Goal: Information Seeking & Learning: Learn about a topic

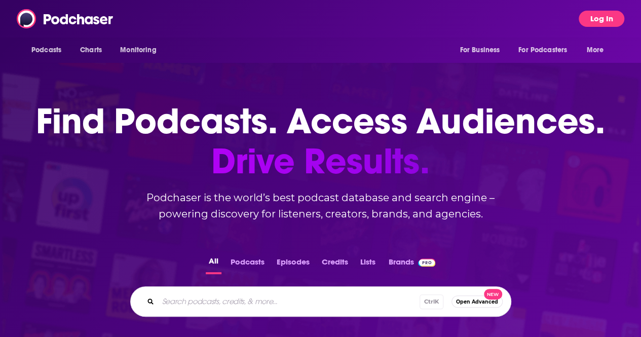
click at [619, 21] on button "Log In" at bounding box center [602, 19] width 46 height 16
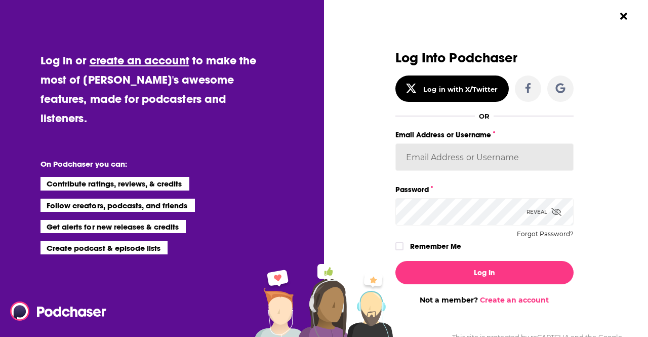
click at [418, 161] on input "Email Address or Username" at bounding box center [485, 156] width 178 height 27
type input "clarissa.guerrero@ceip.org"
click at [396, 261] on button "Log In" at bounding box center [485, 272] width 178 height 23
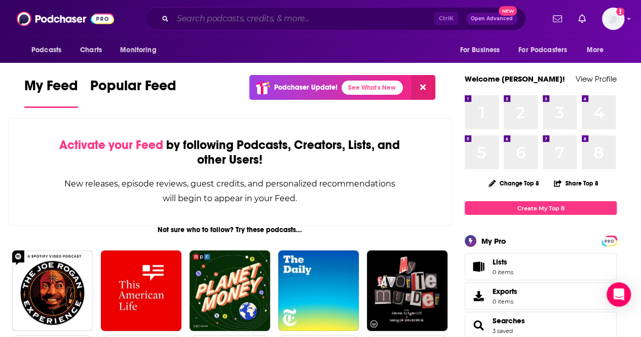
click at [249, 22] on input "Search podcasts, credits, & more..." at bounding box center [303, 19] width 261 height 16
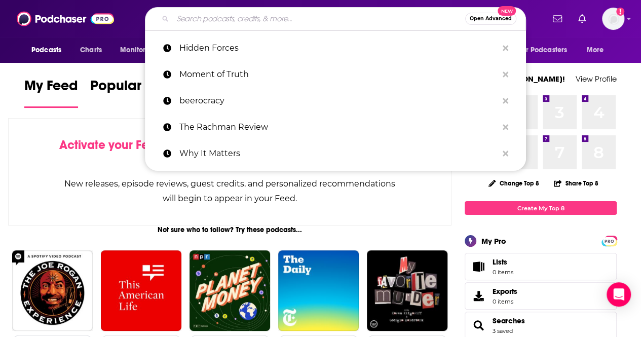
click at [37, 50] on span "Podcasts" at bounding box center [46, 50] width 30 height 14
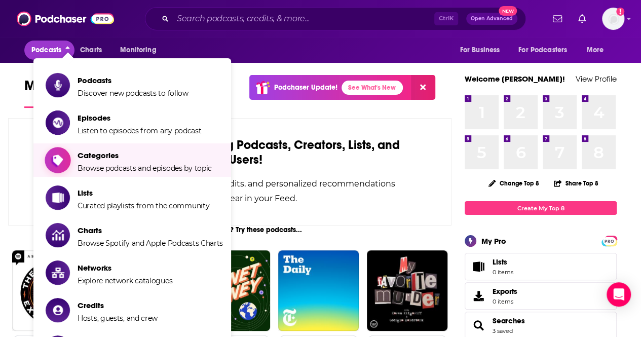
click at [109, 161] on span "Categories Browse podcasts and episodes by topic" at bounding box center [145, 159] width 134 height 25
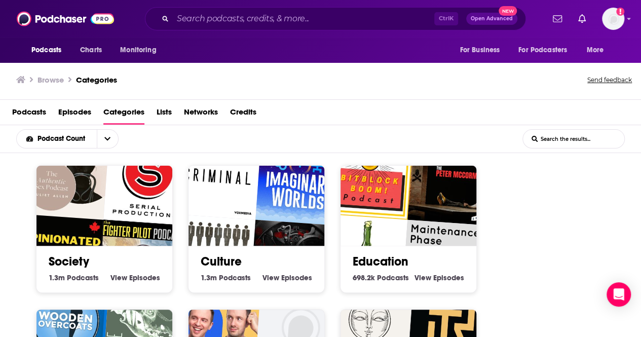
click at [579, 132] on input "List Search Input" at bounding box center [573, 139] width 101 height 18
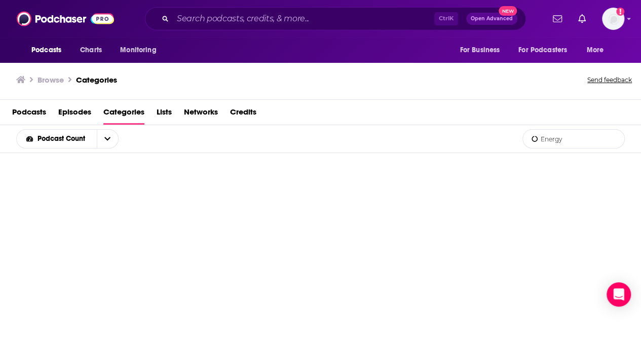
type input "Energy"
click at [307, 307] on button "Nothing here." at bounding box center [321, 307] width 152 height 27
click at [241, 27] on div "Ctrl K Open Advanced New" at bounding box center [335, 18] width 381 height 23
click at [242, 22] on input "Search podcasts, credits, & more..." at bounding box center [303, 19] width 261 height 16
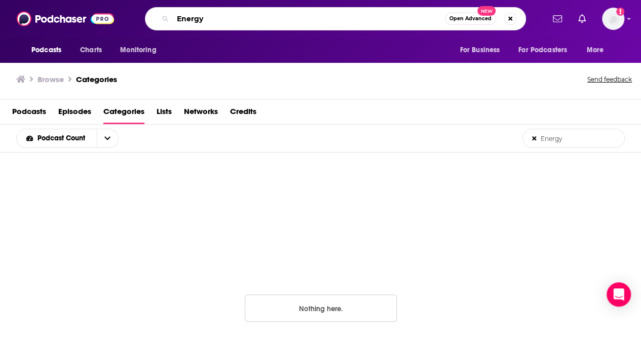
type input "Energy"
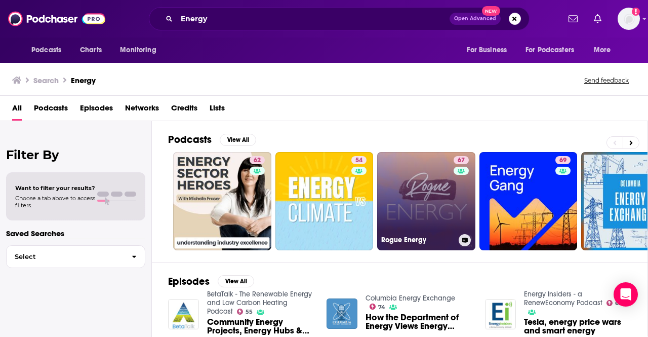
click at [437, 218] on link "67 Rogue Energy" at bounding box center [426, 201] width 98 height 98
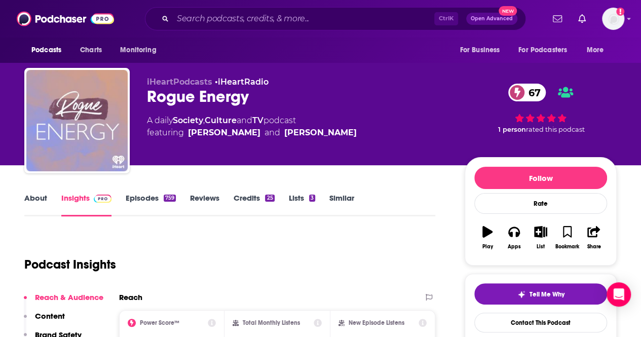
click at [36, 201] on link "About" at bounding box center [35, 204] width 23 height 23
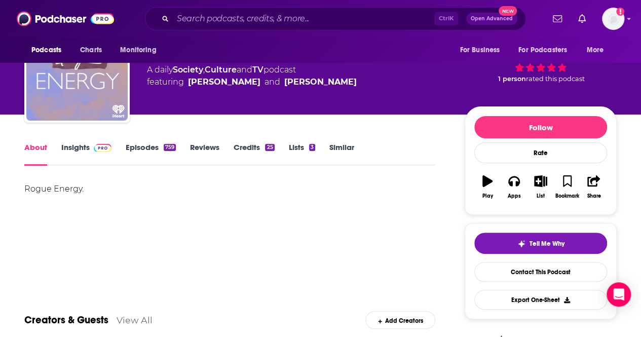
scroll to position [101, 0]
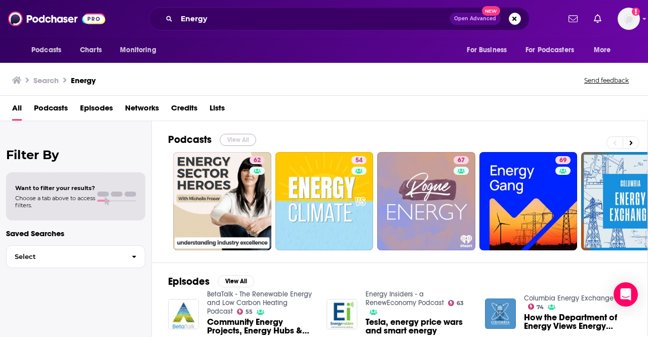
click at [242, 140] on button "View All" at bounding box center [238, 140] width 36 height 12
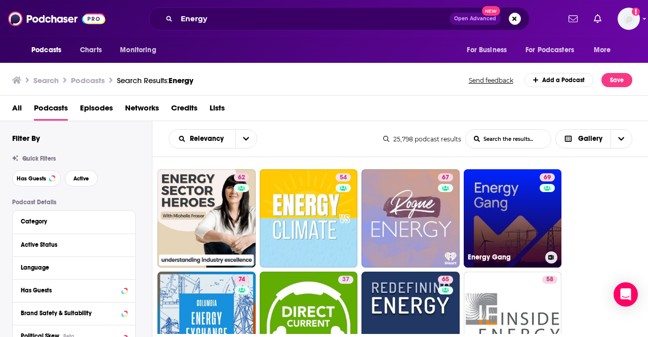
click at [497, 236] on link "69 Energy Gang" at bounding box center [513, 218] width 98 height 98
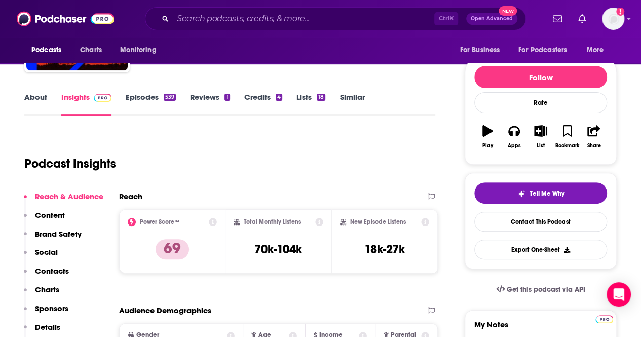
scroll to position [101, 0]
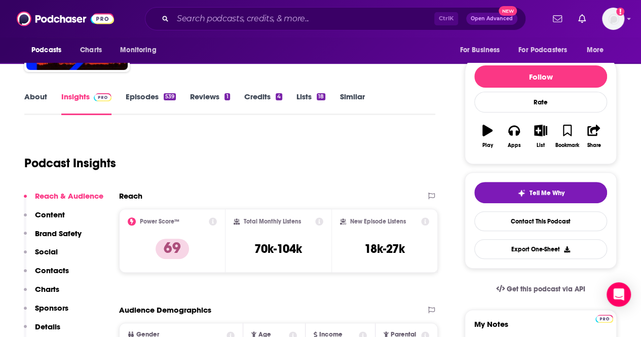
click at [40, 95] on link "About" at bounding box center [35, 103] width 23 height 23
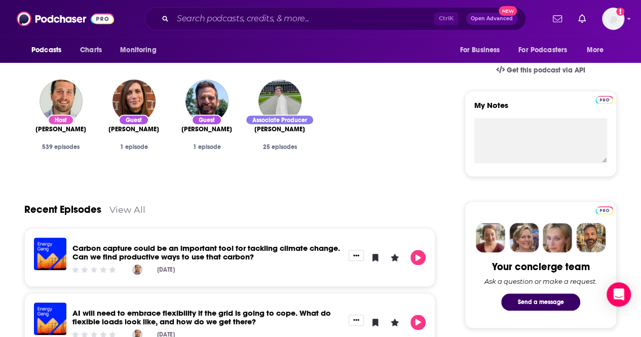
scroll to position [16, 0]
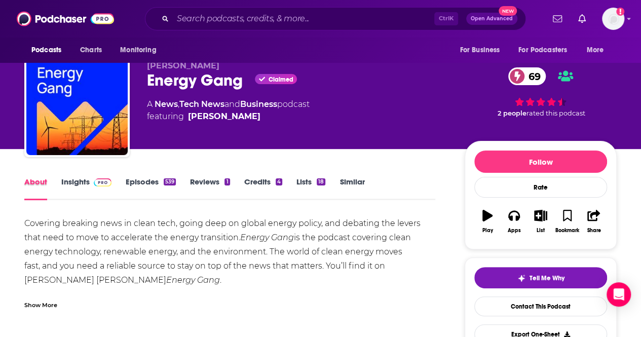
click at [58, 181] on div "About" at bounding box center [42, 188] width 37 height 23
click at [76, 185] on link "Insights" at bounding box center [86, 188] width 50 height 23
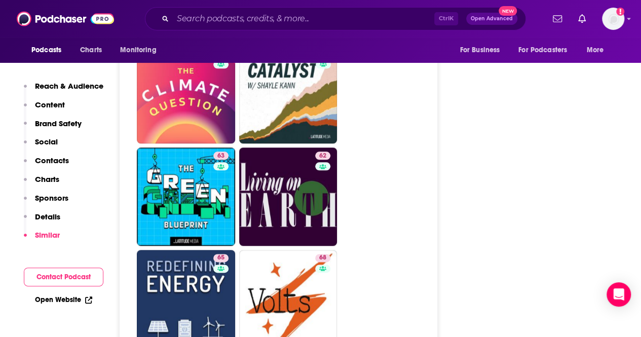
scroll to position [2432, 0]
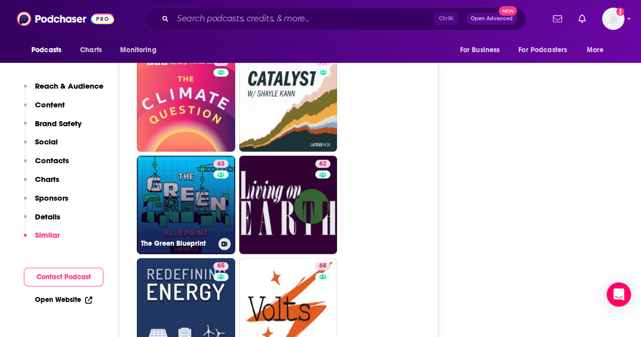
click at [223, 160] on div "63" at bounding box center [222, 199] width 18 height 78
type input "https://www.podchaser.com/podcasts/the-green-blueprint-4007204"
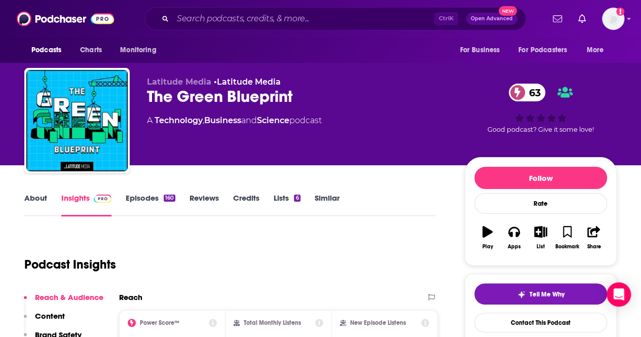
click at [35, 193] on link "About" at bounding box center [35, 204] width 23 height 23
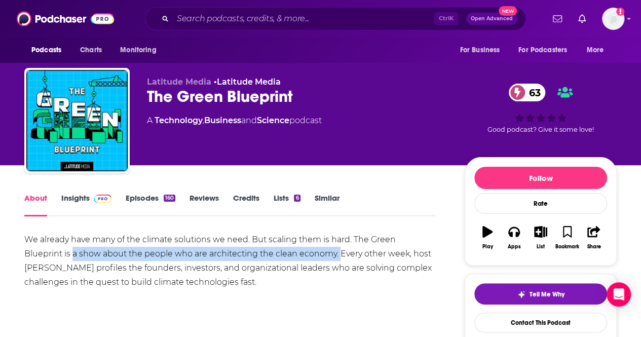
drag, startPoint x: 298, startPoint y: 254, endPoint x: 34, endPoint y: 258, distance: 264.0
click at [34, 258] on div "We already have many of the climate solutions we need. But scaling them is hard…" at bounding box center [229, 261] width 411 height 57
copy div "a show about the people who are architecting the clean economy."
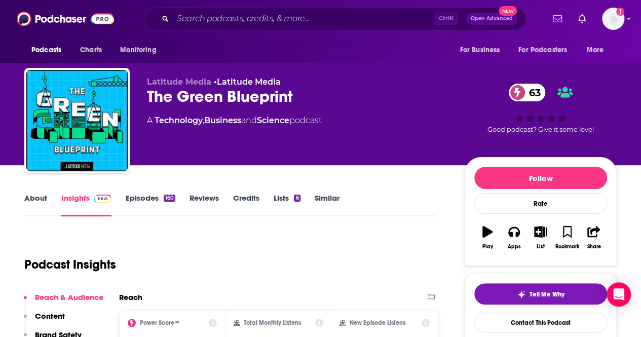
click at [34, 195] on link "About" at bounding box center [35, 204] width 23 height 23
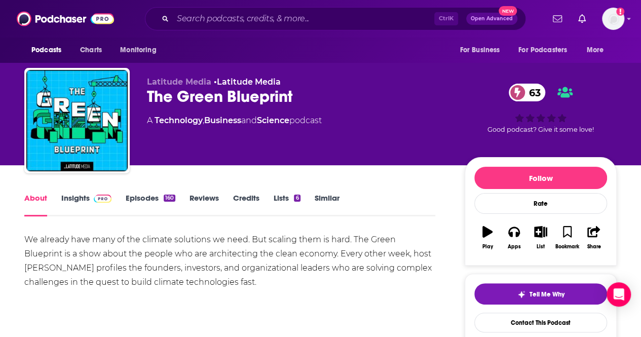
click at [84, 196] on link "Insights" at bounding box center [86, 204] width 50 height 23
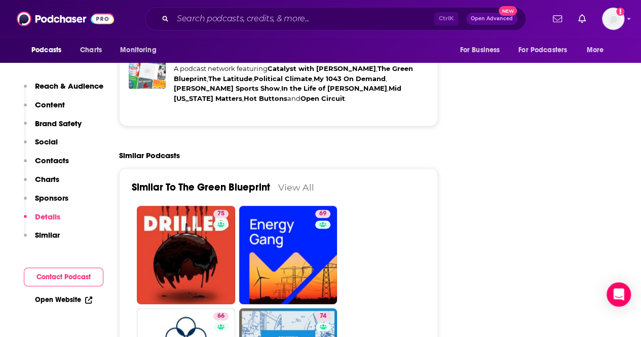
scroll to position [2685, 0]
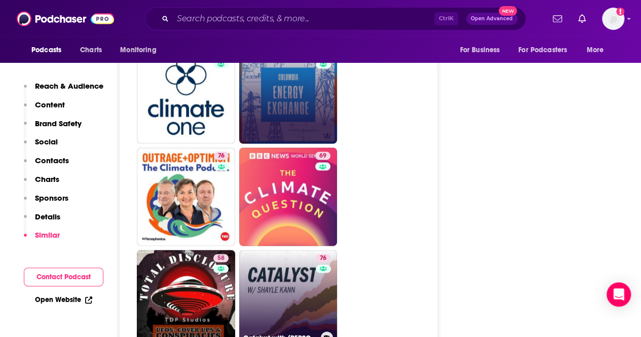
click at [274, 250] on link "76 Catalyst with Shayle Kann" at bounding box center [288, 299] width 98 height 98
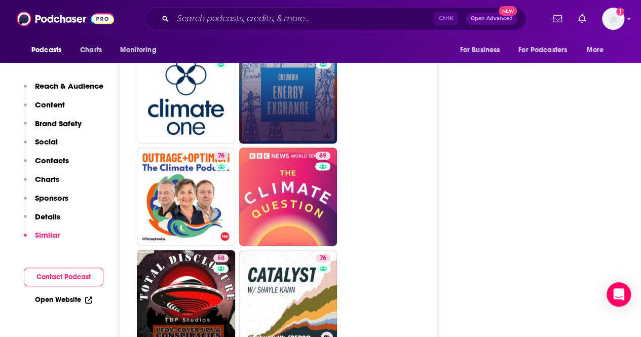
type input "https://www.podchaser.com/podcasts/catalyst-with-shayle-kann-2153206"
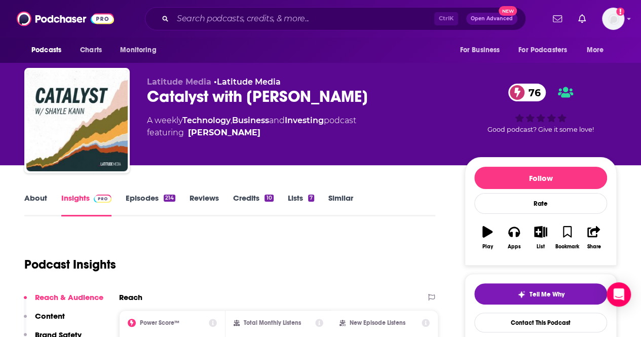
click at [43, 201] on link "About" at bounding box center [35, 204] width 23 height 23
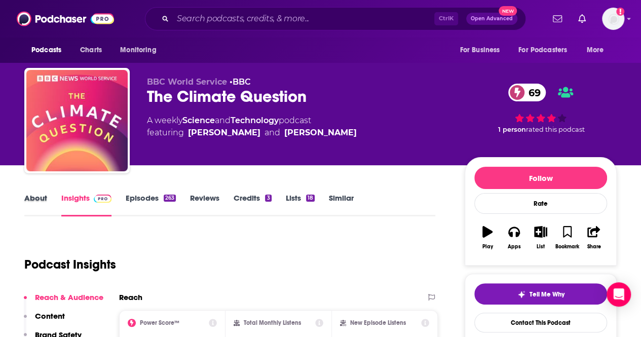
click at [48, 201] on div "About" at bounding box center [42, 204] width 37 height 23
click at [39, 203] on link "About" at bounding box center [35, 204] width 23 height 23
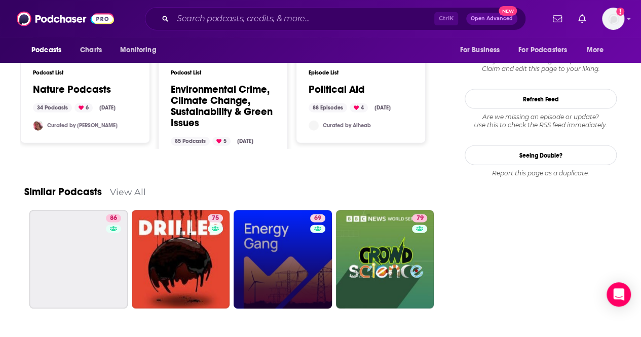
scroll to position [1147, 0]
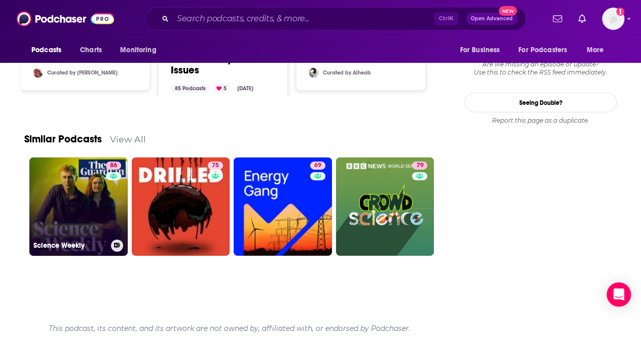
click at [86, 201] on link "86 Science Weekly" at bounding box center [78, 207] width 98 height 98
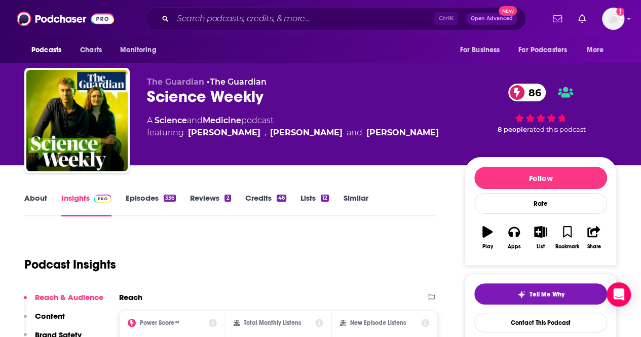
click at [38, 204] on link "About" at bounding box center [35, 204] width 23 height 23
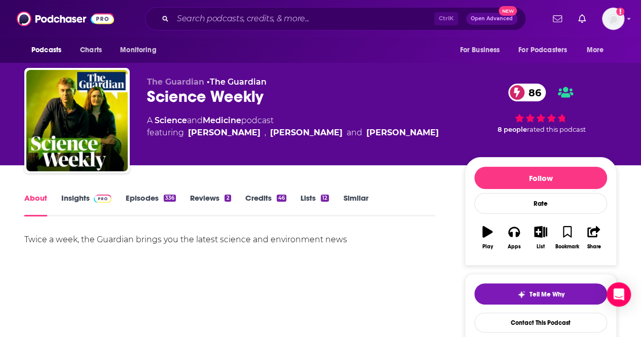
click at [70, 199] on link "Insights" at bounding box center [86, 204] width 50 height 23
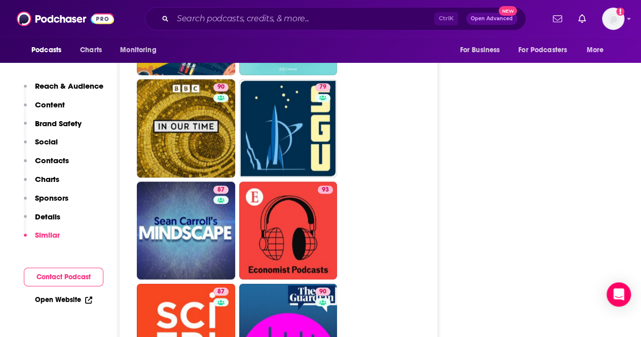
scroll to position [2888, 0]
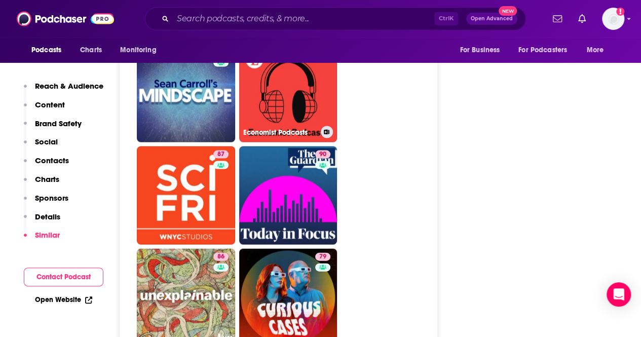
click at [293, 92] on link "93 Economist Podcasts" at bounding box center [288, 94] width 98 height 98
type input "https://www.podchaser.com/podcasts/economist-podcasts-155320"
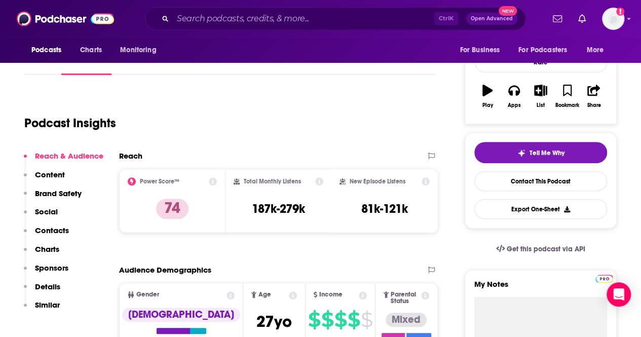
scroll to position [101, 0]
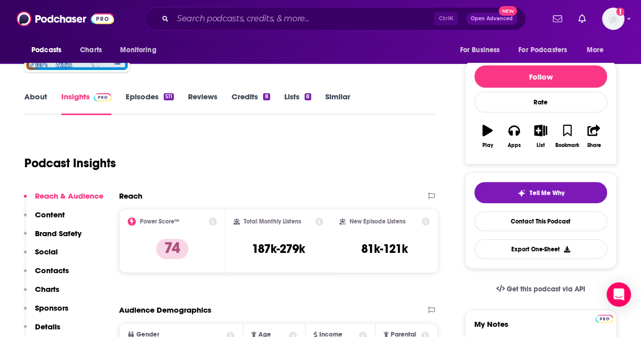
click at [41, 98] on link "About" at bounding box center [35, 103] width 23 height 23
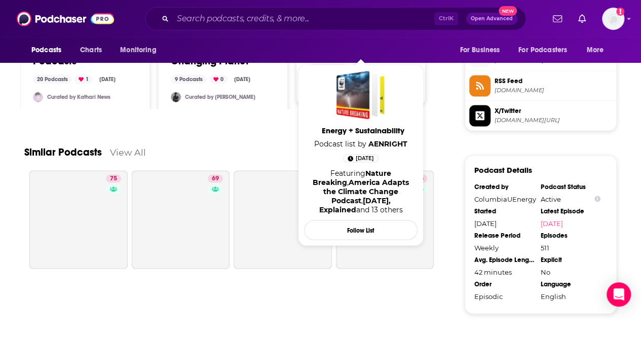
scroll to position [709, 0]
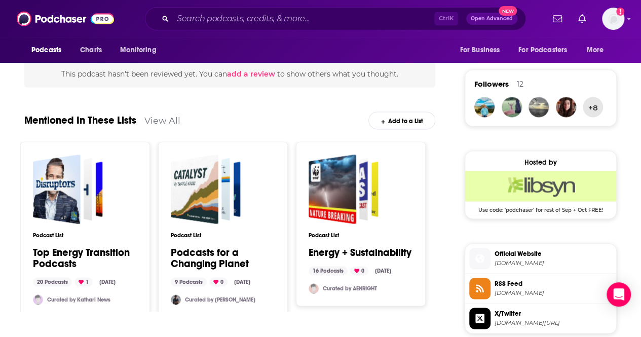
click at [73, 255] on link "Top Energy Transition Podcasts" at bounding box center [85, 258] width 104 height 22
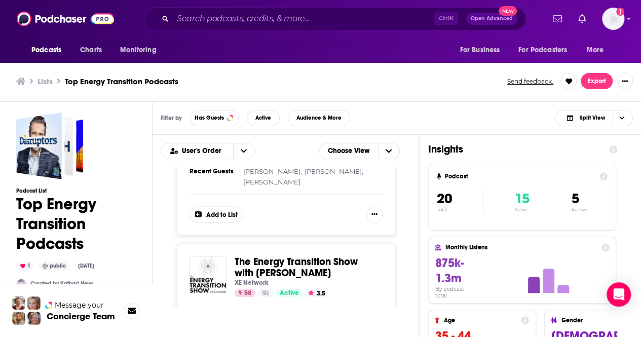
scroll to position [1013, 0]
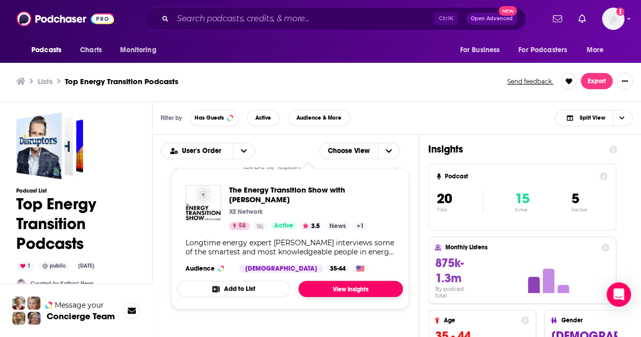
drag, startPoint x: 269, startPoint y: 235, endPoint x: 325, endPoint y: 280, distance: 72.4
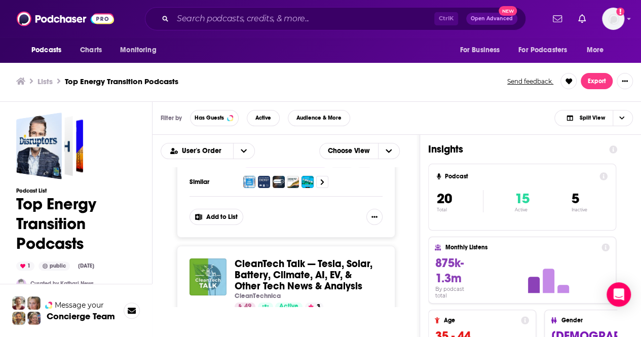
scroll to position [3753, 0]
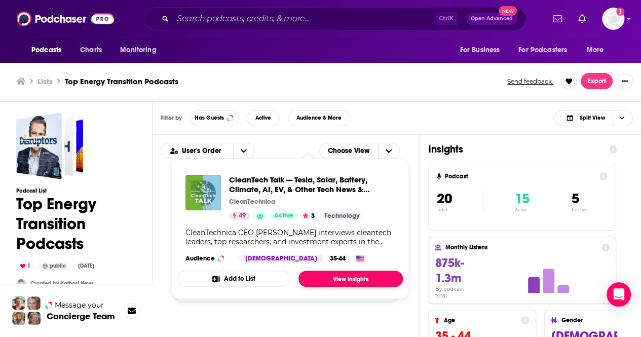
drag, startPoint x: 286, startPoint y: 269, endPoint x: 330, endPoint y: 281, distance: 45.4
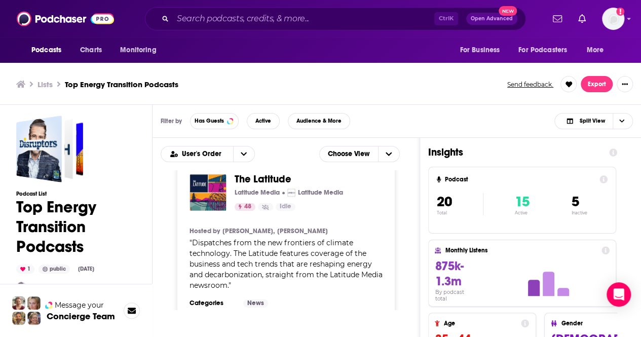
scroll to position [2639, 0]
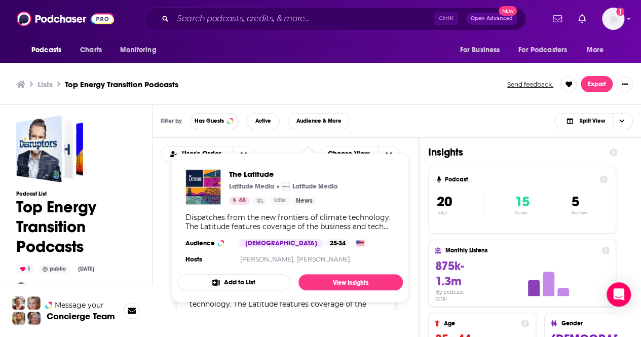
drag, startPoint x: 250, startPoint y: 189, endPoint x: 230, endPoint y: 250, distance: 64.1
click at [230, 250] on div "The Latitude Latitude Media Latitude Media 48 Idle News Dispatches from the new…" at bounding box center [289, 217] width 225 height 113
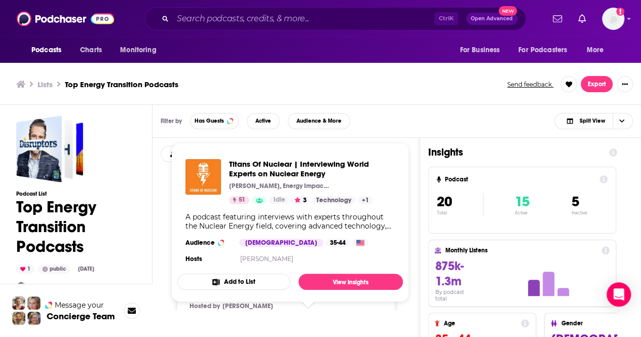
scroll to position [207, 0]
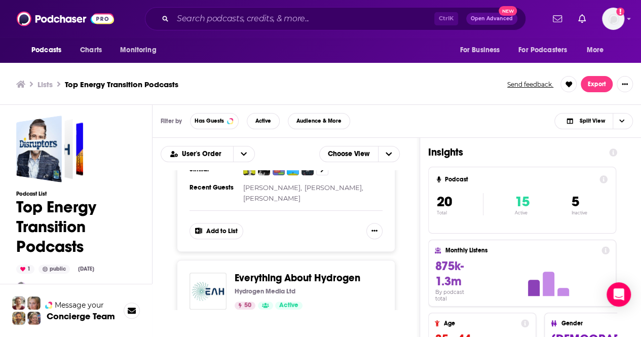
click at [440, 62] on div "Podcasts Charts Monitoring For Business For Podcasters More" at bounding box center [320, 49] width 641 height 25
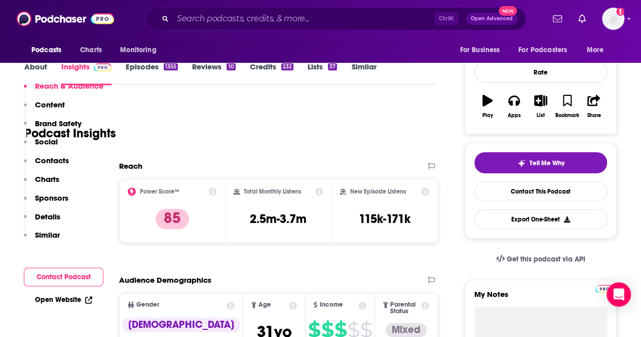
scroll to position [51, 0]
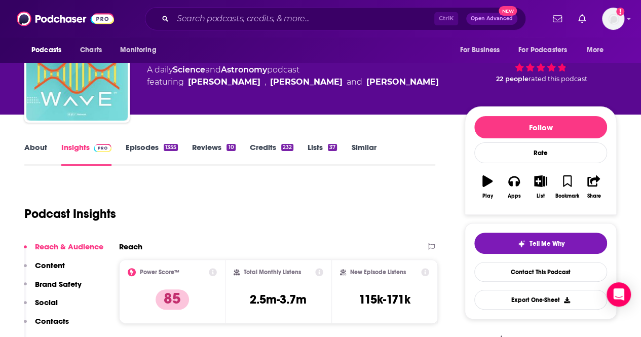
click at [45, 149] on link "About" at bounding box center [35, 153] width 23 height 23
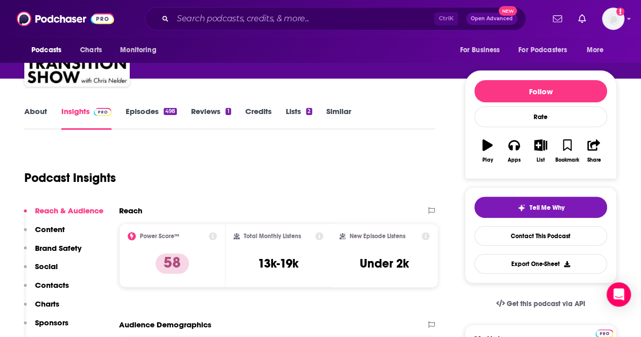
scroll to position [51, 0]
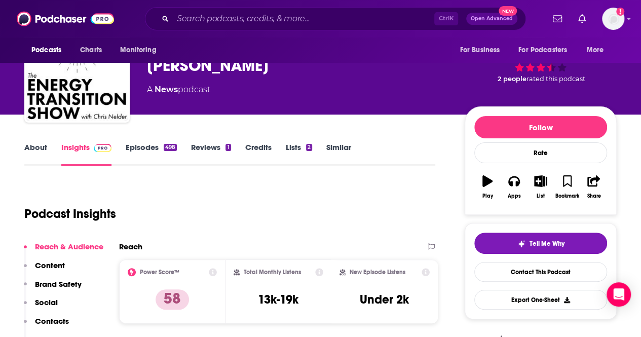
click at [41, 149] on link "About" at bounding box center [35, 153] width 23 height 23
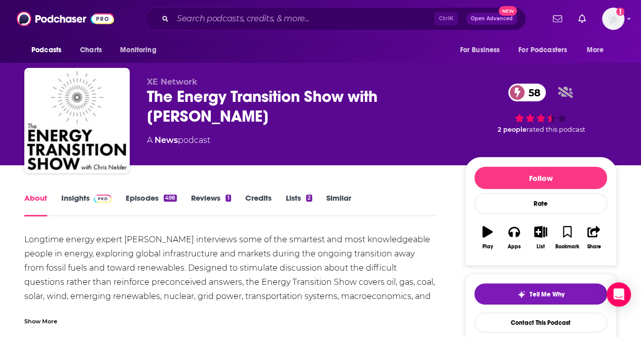
click at [70, 201] on link "Insights" at bounding box center [86, 204] width 50 height 23
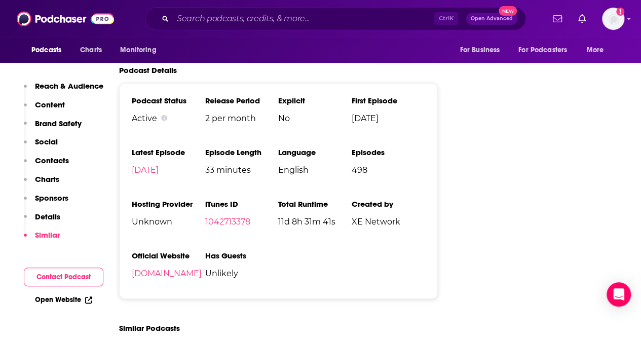
scroll to position [1408, 0]
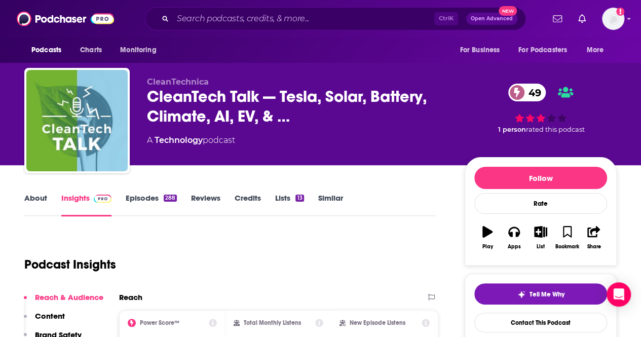
click at [28, 199] on link "About" at bounding box center [35, 204] width 23 height 23
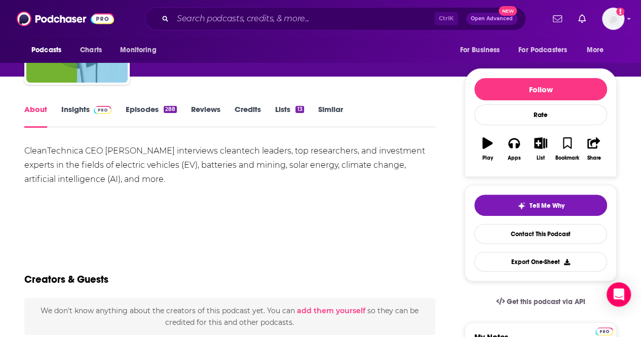
scroll to position [101, 0]
